Goal: Use online tool/utility

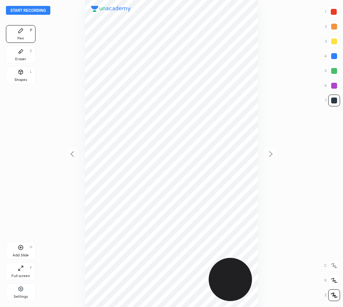
scroll to position [307, 224]
click at [33, 10] on button "Start recording" at bounding box center [28, 10] width 44 height 9
click at [330, 83] on div at bounding box center [334, 86] width 12 height 12
click at [24, 250] on div "Add Slide H" at bounding box center [21, 251] width 30 height 18
click at [73, 153] on icon at bounding box center [72, 154] width 9 height 9
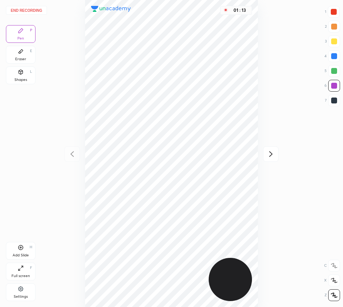
click at [272, 151] on icon at bounding box center [270, 154] width 9 height 9
click at [73, 156] on icon at bounding box center [71, 154] width 3 height 6
drag, startPoint x: 269, startPoint y: 155, endPoint x: 260, endPoint y: 149, distance: 10.7
click at [269, 156] on icon at bounding box center [270, 154] width 9 height 9
click at [26, 11] on button "End recording" at bounding box center [26, 10] width 41 height 9
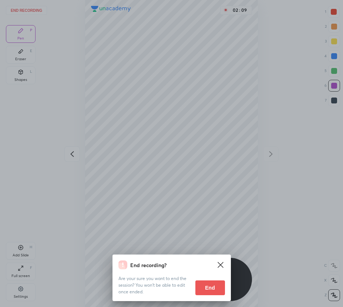
drag, startPoint x: 216, startPoint y: 286, endPoint x: 223, endPoint y: 284, distance: 7.3
click at [215, 286] on button "End" at bounding box center [210, 288] width 30 height 15
